Goal: Task Accomplishment & Management: Manage account settings

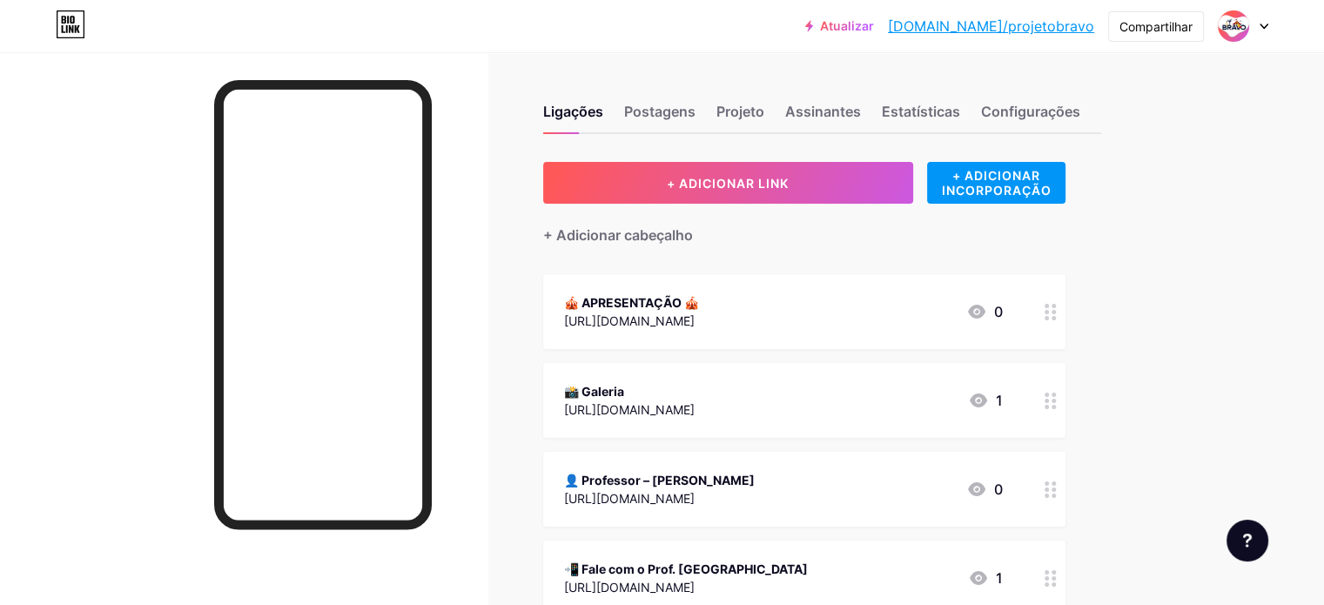
click at [1267, 30] on div at bounding box center [1243, 25] width 50 height 31
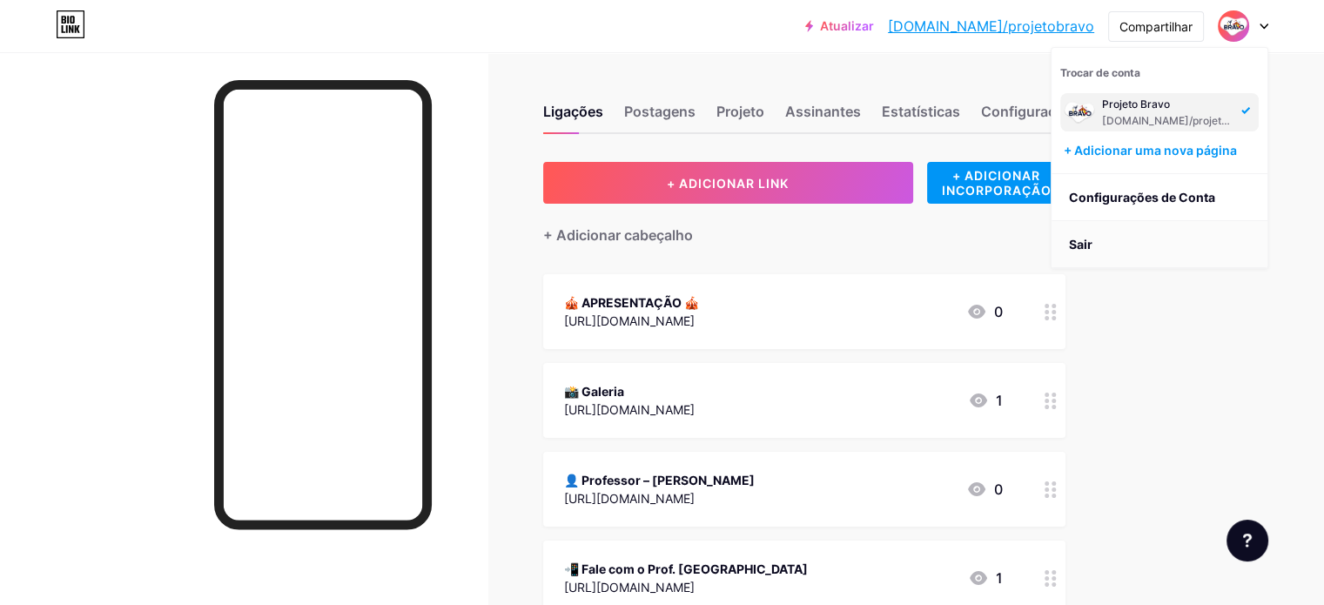
click at [1099, 244] on li "Sair" at bounding box center [1160, 244] width 216 height 47
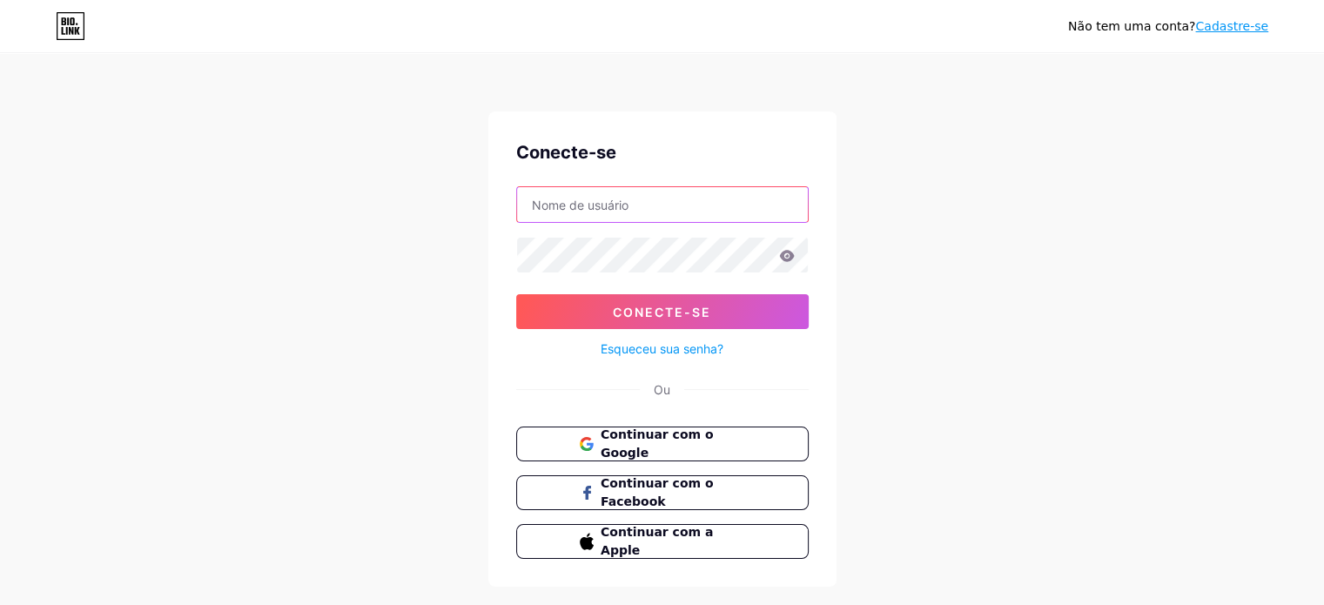
click at [631, 196] on input "text" at bounding box center [662, 204] width 291 height 35
type input "[EMAIL_ADDRESS][DOMAIN_NAME]"
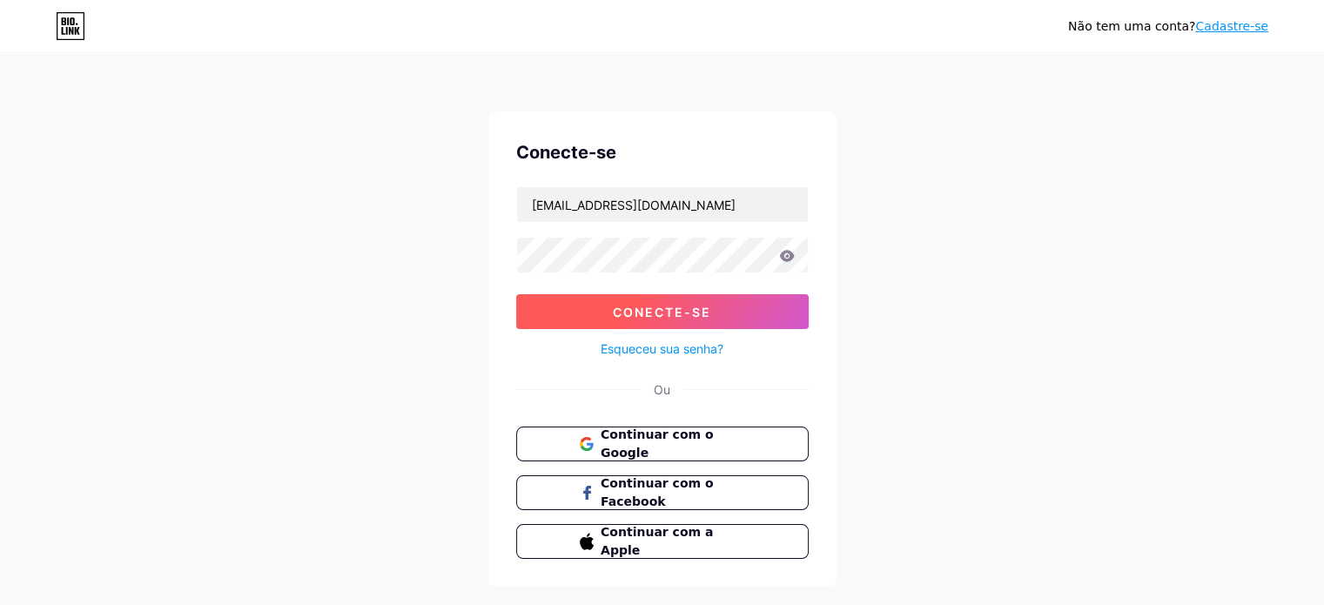
click at [656, 312] on font "Conecte-se" at bounding box center [662, 312] width 98 height 15
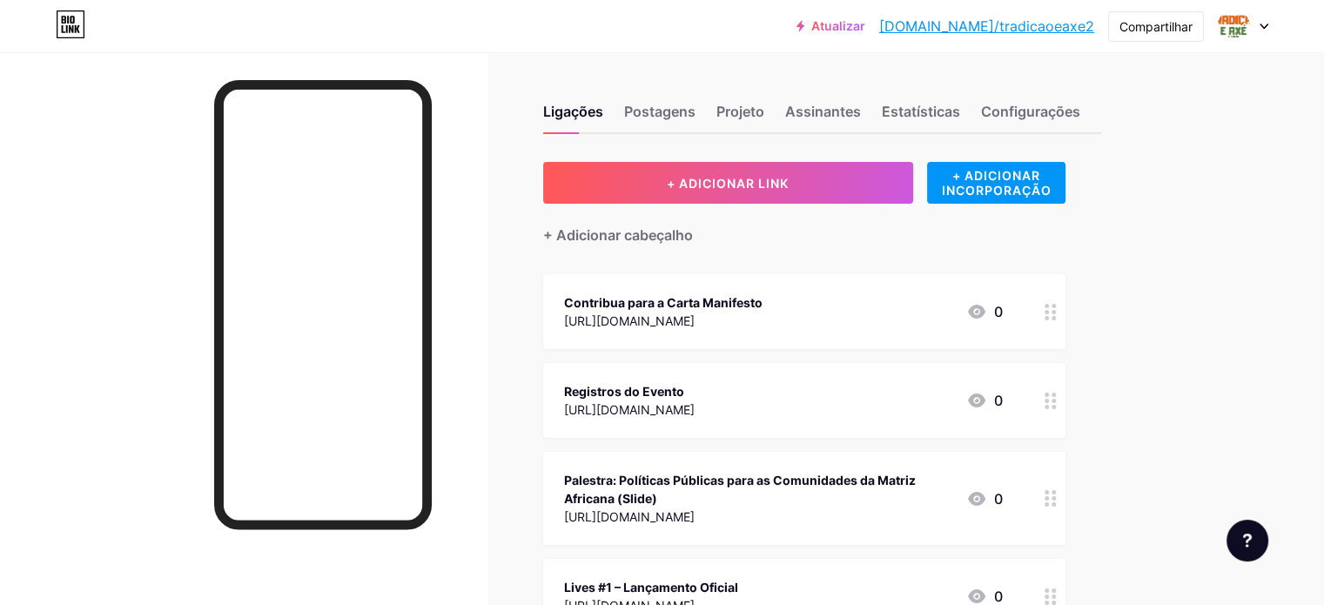
click at [763, 301] on font "Contribua para a Carta Manifesto" at bounding box center [663, 302] width 198 height 15
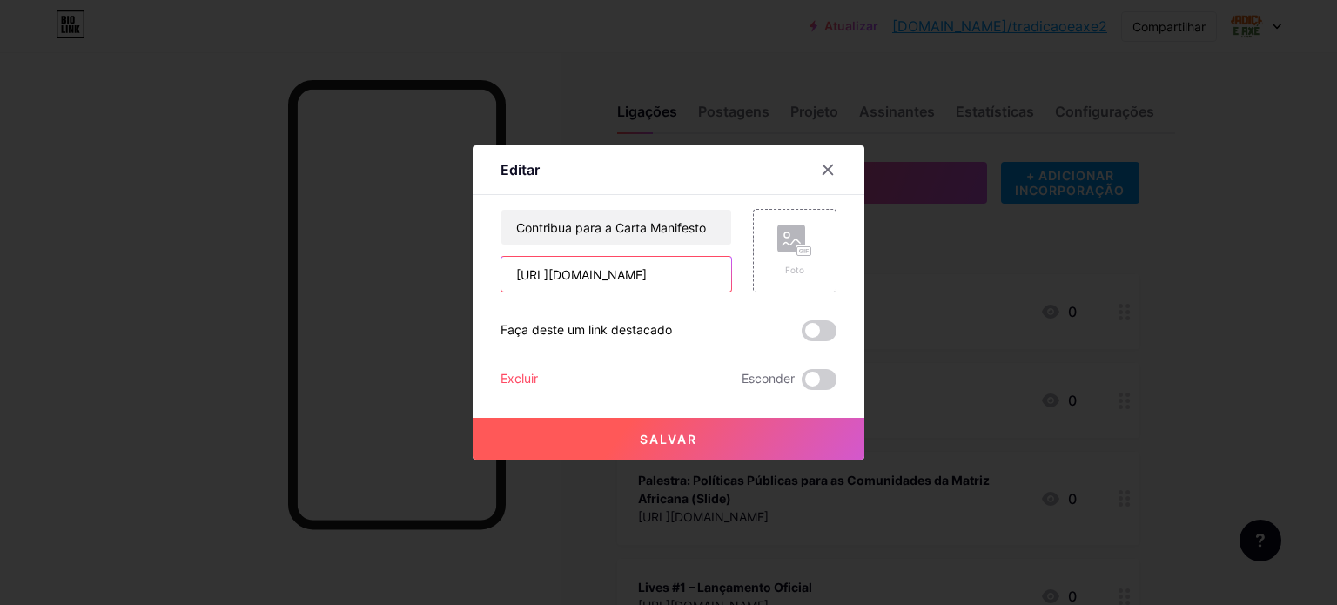
click at [676, 286] on input "[URL][DOMAIN_NAME]" at bounding box center [616, 274] width 230 height 35
paste input "9d9MhN2FhetFKUNq5"
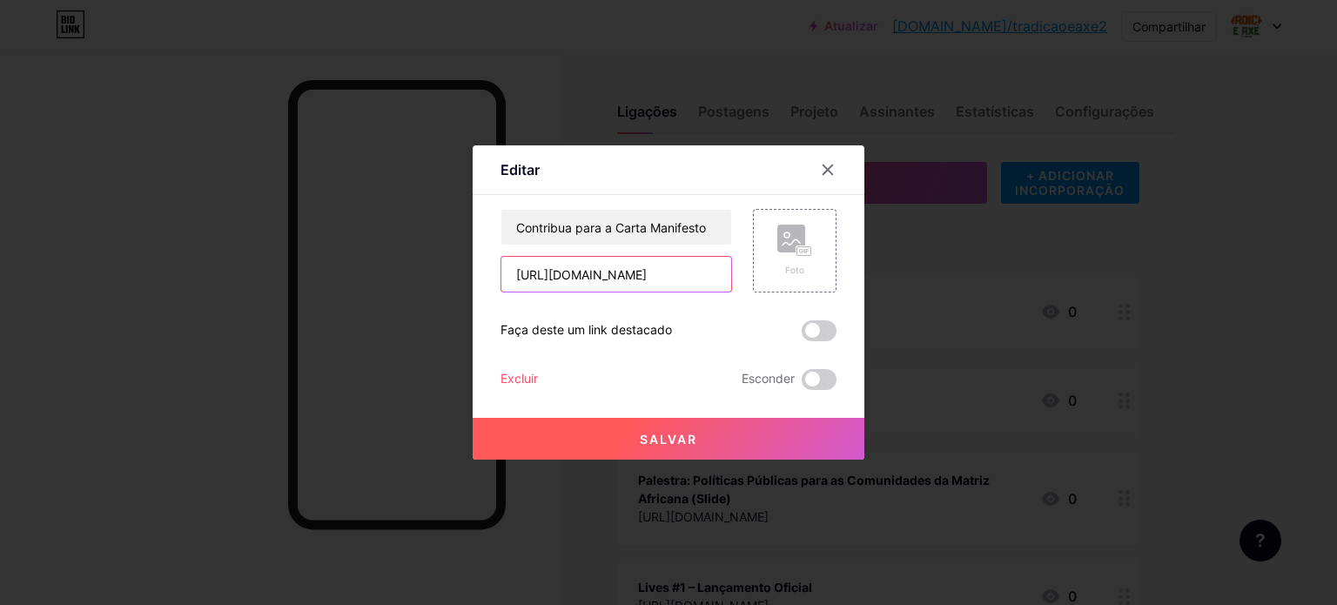
type input "[URL][DOMAIN_NAME]"
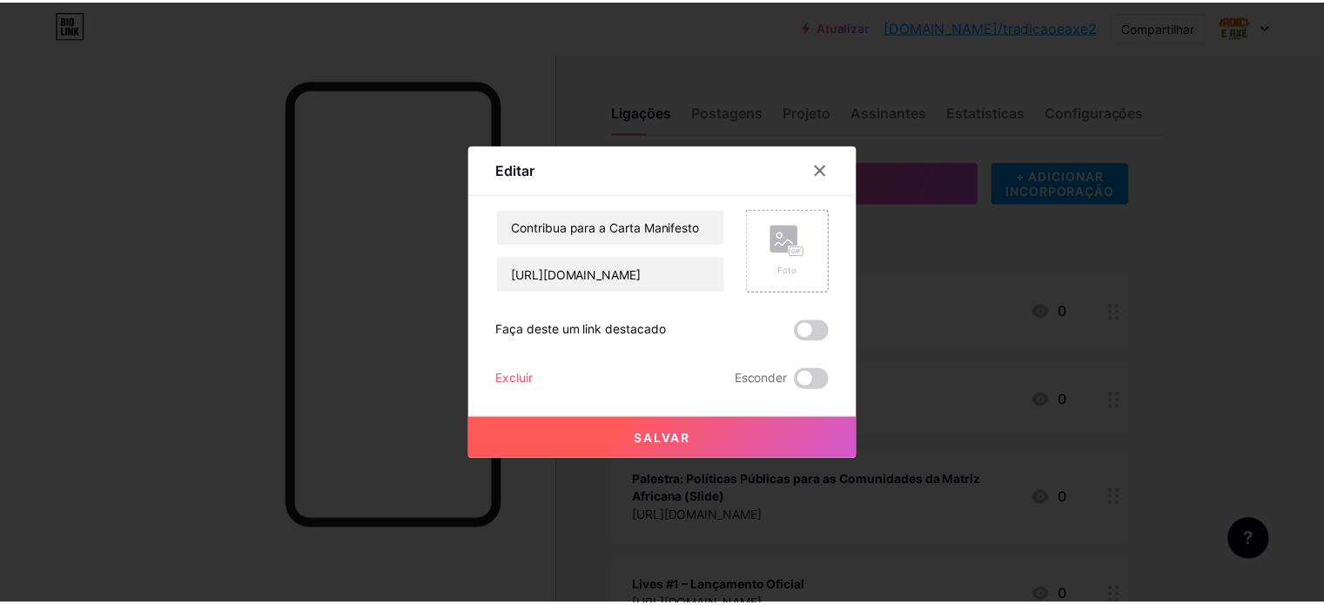
scroll to position [0, 0]
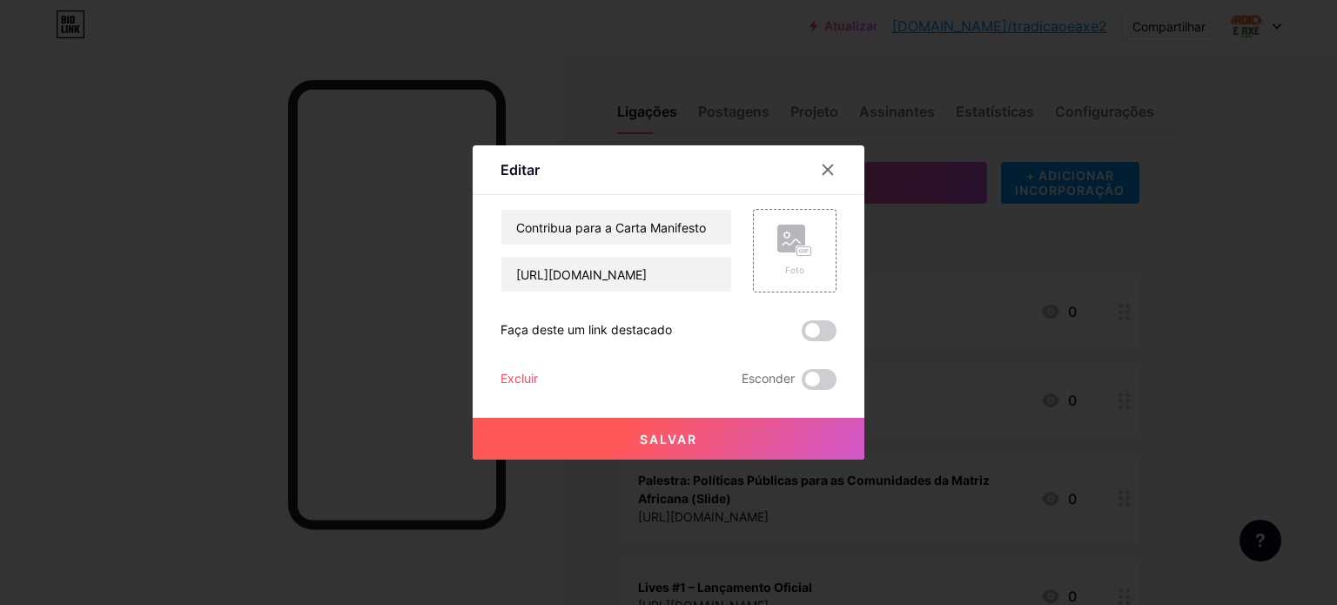
click at [700, 439] on button "Salvar" at bounding box center [669, 439] width 392 height 42
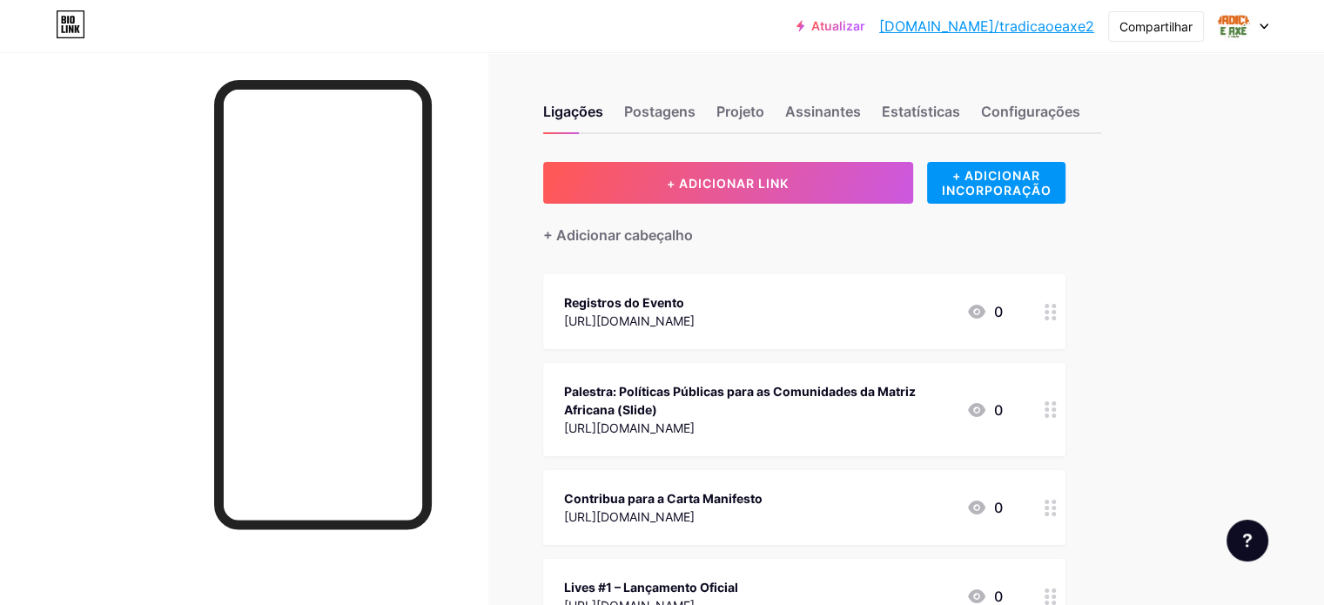
click at [1059, 24] on font "[DOMAIN_NAME]/tradicaoeaxe2" at bounding box center [986, 25] width 215 height 17
